Goal: Information Seeking & Learning: Compare options

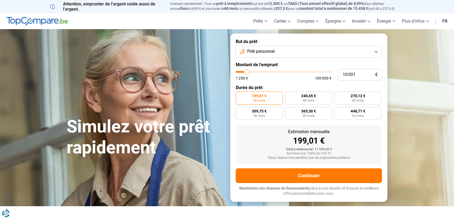
type input "10 500"
type input "10500"
type input "16 500"
type input "16500"
type input "18 000"
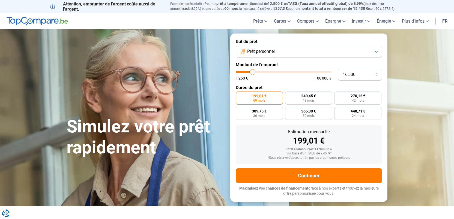
type input "18000"
type input "19 750"
type input "19750"
type input "21 000"
type input "21000"
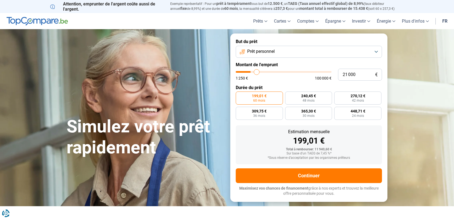
type input "25 250"
type input "25250"
type input "29 750"
type input "29750"
type input "31 500"
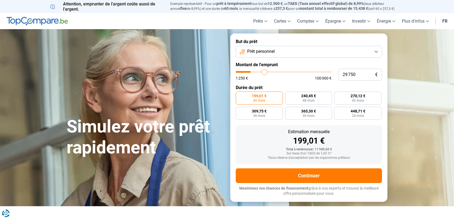
type input "31500"
type input "32 250"
type input "32250"
type input "34 250"
type input "34250"
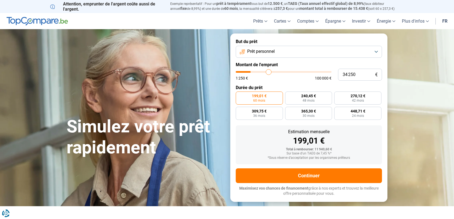
type input "34 750"
type input "34750"
type input "35 250"
type input "35250"
type input "36 000"
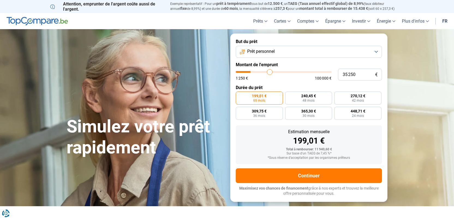
type input "36000"
type input "39 250"
type input "39250"
type input "40 000"
type input "40000"
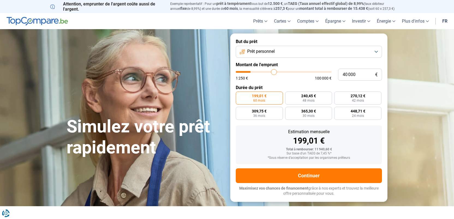
type input "41 000"
type input "41000"
type input "41 500"
type input "41500"
type input "41 750"
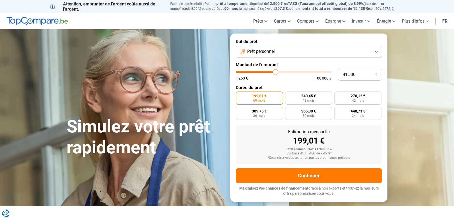
type input "41750"
type input "42 000"
type input "42000"
type input "41 750"
type input "41750"
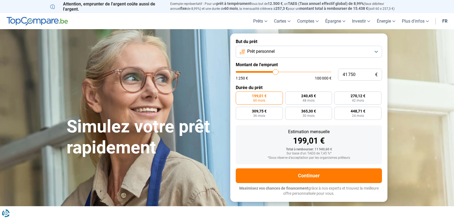
type input "41 250"
type input "41250"
type input "41 000"
drag, startPoint x: 247, startPoint y: 73, endPoint x: 252, endPoint y: 68, distance: 6.6
type input "41000"
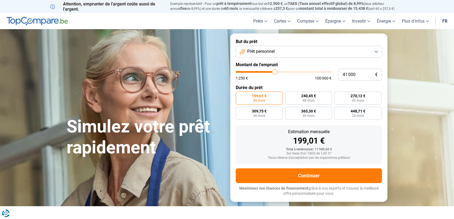
click at [275, 73] on input "range" at bounding box center [284, 72] width 96 height 2
radio input "false"
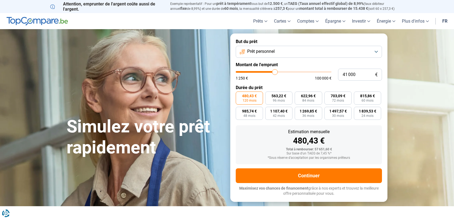
click at [257, 53] on span "Prêt personnel" at bounding box center [261, 52] width 28 height 6
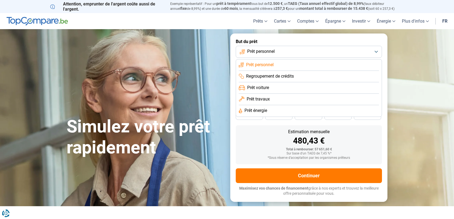
click at [266, 87] on span "Prêt voiture" at bounding box center [258, 88] width 22 height 6
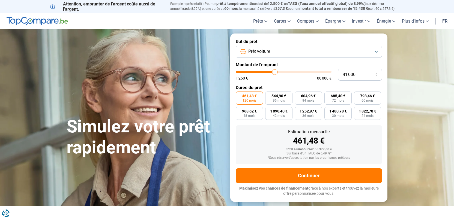
type input "38 500"
type input "38500"
type input "40 000"
type input "40000"
type input "44 750"
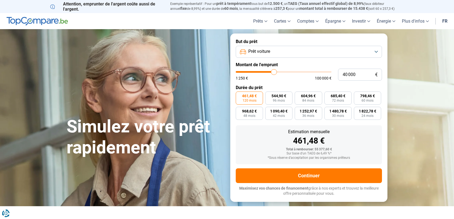
type input "44750"
type input "49 250"
type input "49250"
type input "56 000"
type input "56000"
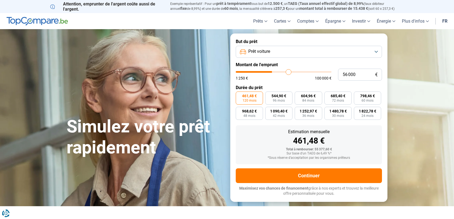
type input "57 000"
drag, startPoint x: 272, startPoint y: 72, endPoint x: 290, endPoint y: 72, distance: 17.5
type input "57000"
click at [289, 72] on input "range" at bounding box center [284, 72] width 96 height 2
type input "58 000"
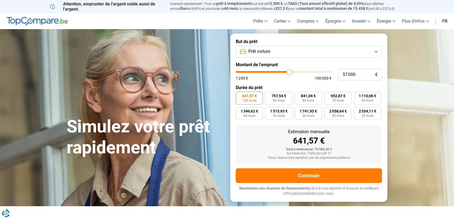
type input "58000"
type input "56 750"
type input "56750"
type input "52 500"
type input "52500"
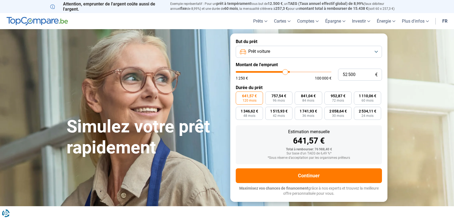
type input "48 250"
type input "48250"
type input "42 750"
type input "42750"
type input "38 250"
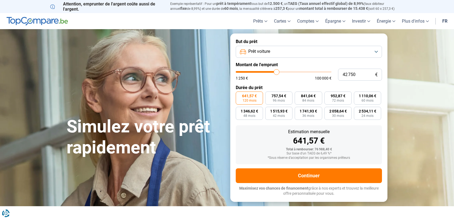
type input "38250"
type input "36 250"
type input "36250"
type input "34 250"
type input "34250"
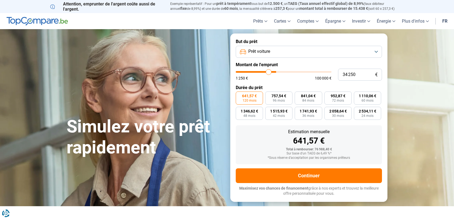
type input "28 000"
type input "28000"
type input "25 250"
type input "25250"
type input "21 500"
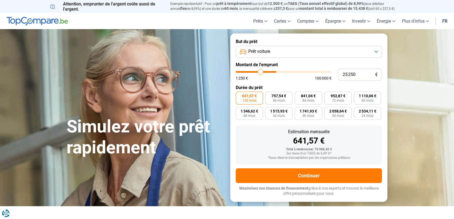
type input "21500"
type input "19 250"
type input "19250"
type input "18 000"
type input "18000"
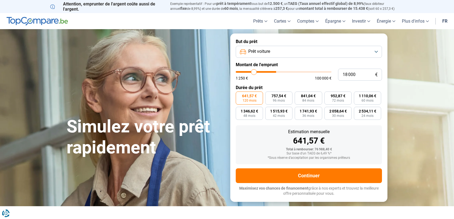
type input "17 750"
drag, startPoint x: 290, startPoint y: 72, endPoint x: 253, endPoint y: 76, distance: 37.1
type input "17750"
click at [253, 73] on input "range" at bounding box center [284, 72] width 96 height 2
radio input "true"
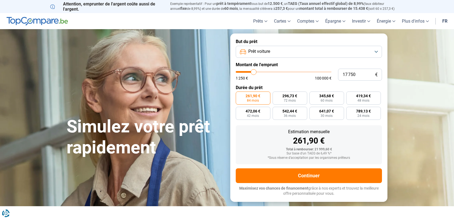
click at [253, 76] on div "1 250 € 100 000 €" at bounding box center [284, 75] width 96 height 9
type input "17 500"
type input "17500"
type input "17 250"
type input "17250"
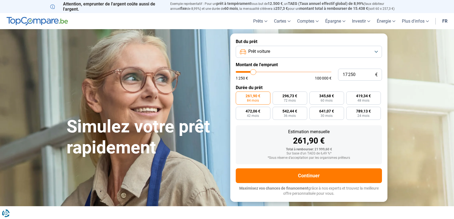
type input "16 250"
type input "16250"
type input "15 000"
type input "15000"
type input "14 500"
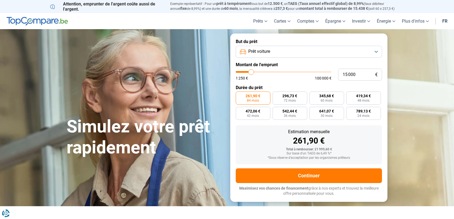
type input "14500"
type input "14 250"
type input "14250"
type input "14 000"
drag, startPoint x: 254, startPoint y: 75, endPoint x: 250, endPoint y: 75, distance: 3.5
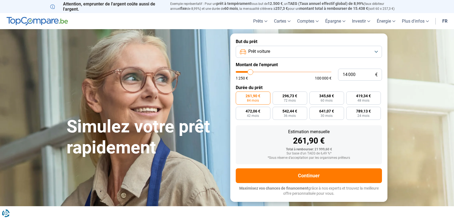
type input "14000"
click at [250, 73] on input "range" at bounding box center [284, 72] width 96 height 2
radio input "true"
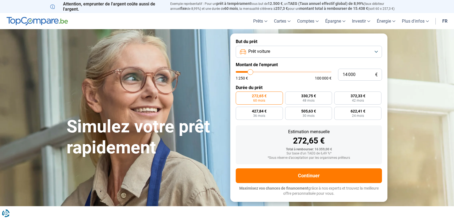
click at [250, 73] on input "range" at bounding box center [284, 72] width 96 height 2
type input "13 250"
type input "13250"
type input "12 750"
type input "12750"
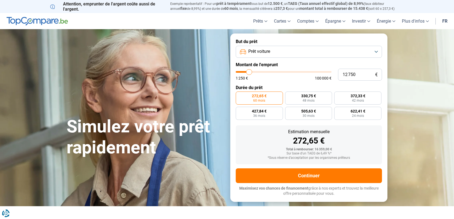
type input "12 250"
type input "12250"
type input "11 750"
type input "11750"
type input "11 500"
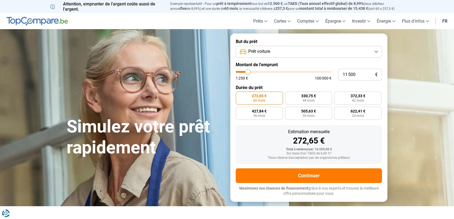
type input "11500"
click at [248, 73] on input "range" at bounding box center [284, 72] width 96 height 2
click at [312, 104] on label "271,69 € 48 mois" at bounding box center [308, 98] width 47 height 13
click at [289, 95] on input "271,69 € 48 mois" at bounding box center [287, 94] width 4 height 4
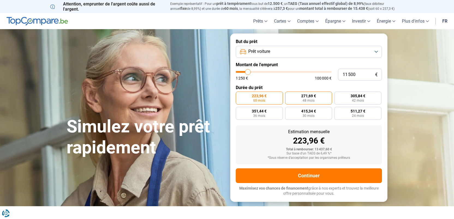
radio input "true"
click at [270, 53] on span "Prêt voiture" at bounding box center [259, 52] width 22 height 6
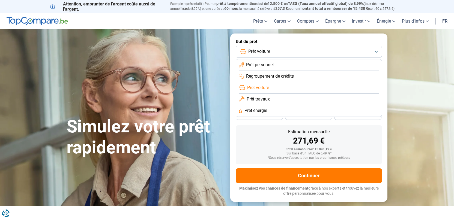
click at [302, 36] on form "But du prêt Prêt voiture Prêt personnel Regroupement de crédits Prêt voiture Pr…" at bounding box center [308, 118] width 157 height 168
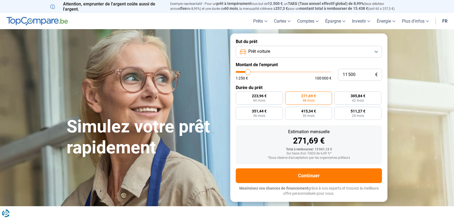
click at [310, 55] on button "Prêt voiture" at bounding box center [309, 52] width 146 height 12
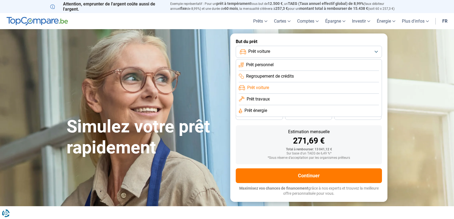
click at [264, 67] on span "Prêt personnel" at bounding box center [260, 65] width 28 height 6
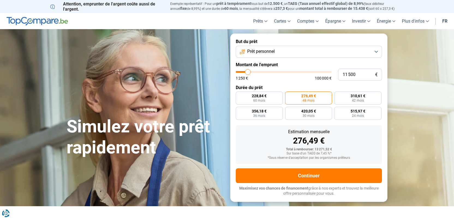
click at [302, 137] on div "Estimation mensuelle 276,49 €" at bounding box center [308, 137] width 137 height 15
type input "11 000"
type input "11000"
type input "10 500"
type input "10500"
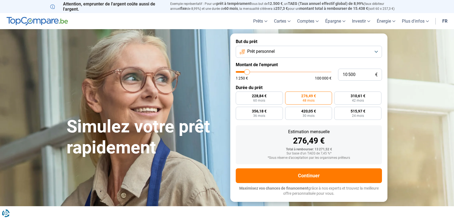
type input "10 000"
type input "10000"
type input "9 750"
type input "9750"
type input "9 000"
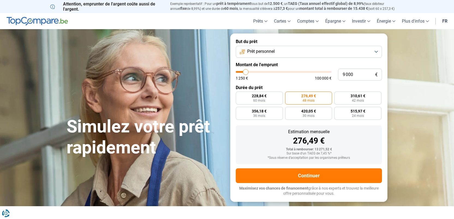
type input "9000"
click at [245, 73] on input "range" at bounding box center [284, 72] width 96 height 2
click at [295, 98] on label "243,09 € 42 mois" at bounding box center [308, 98] width 47 height 13
click at [289, 95] on input "243,09 € 42 mois" at bounding box center [287, 94] width 4 height 4
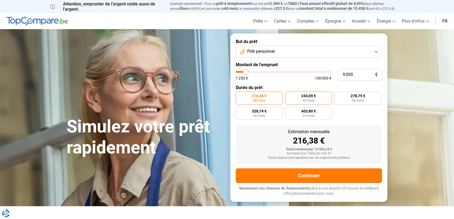
radio input "true"
type input "10 500"
type input "10500"
click at [247, 72] on input "range" at bounding box center [284, 72] width 96 height 2
radio input "false"
